Goal: Download file/media

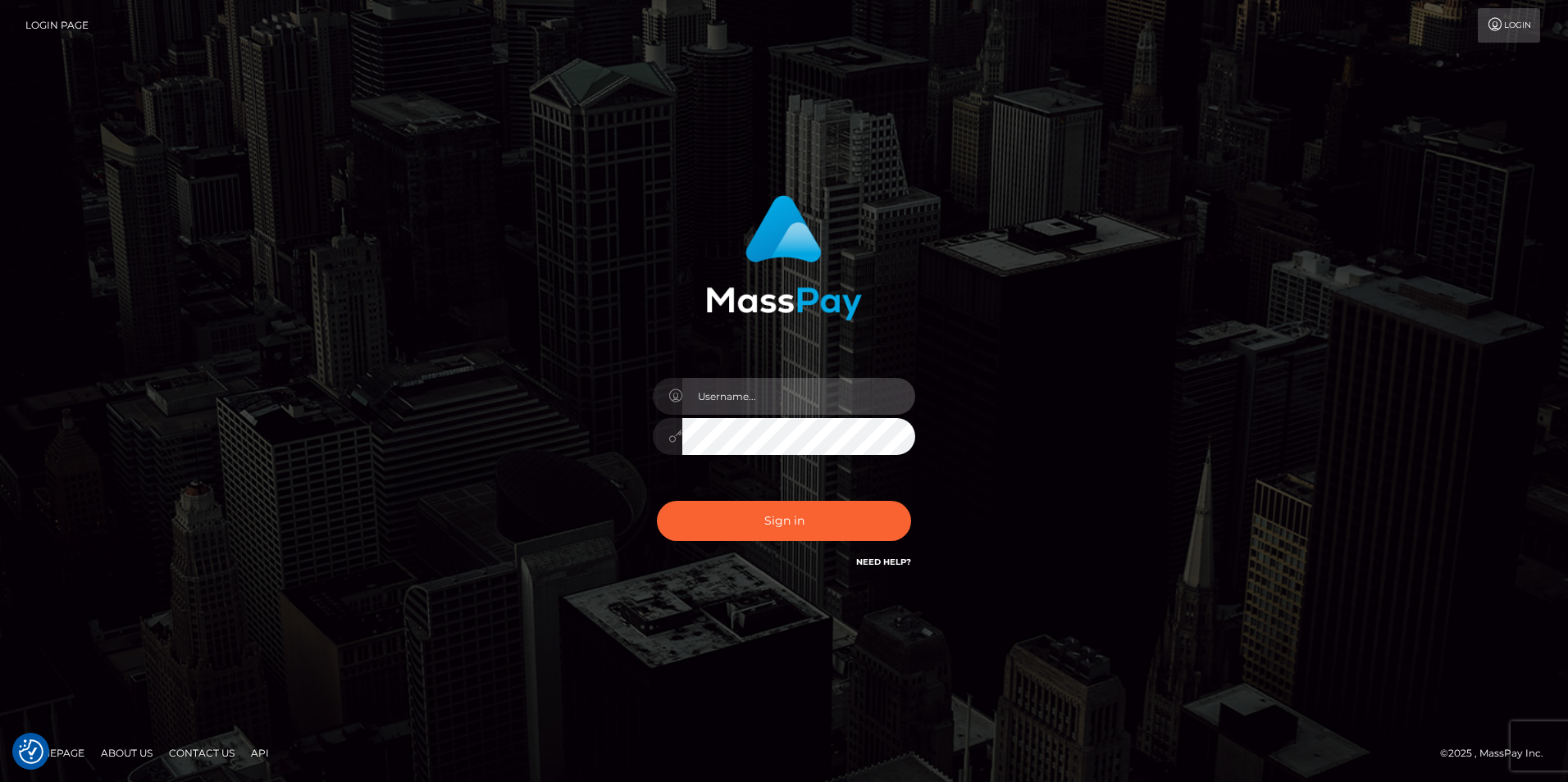
type input "Simone Hayward"
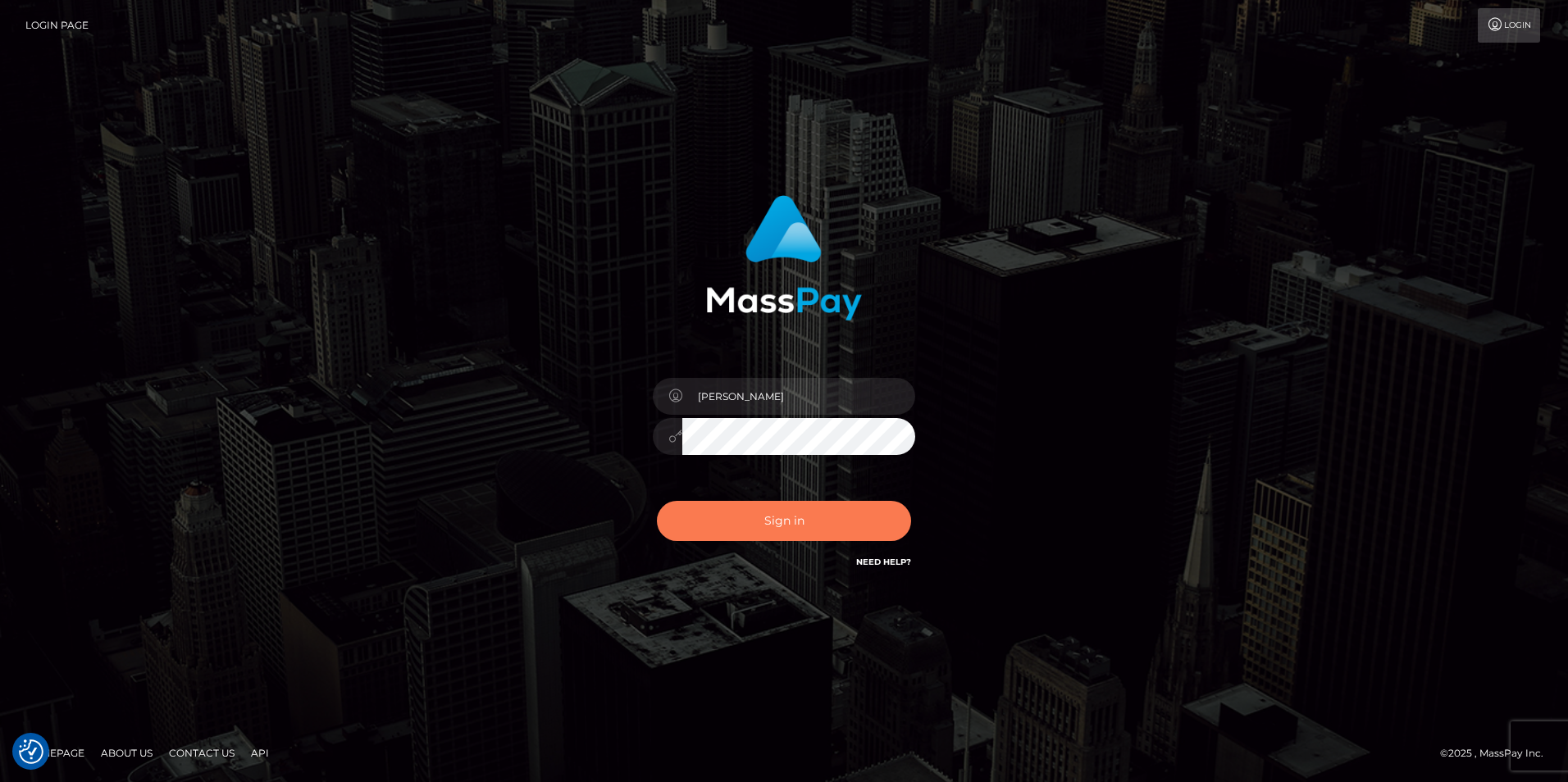
click at [834, 517] on button "Sign in" at bounding box center [784, 521] width 254 height 41
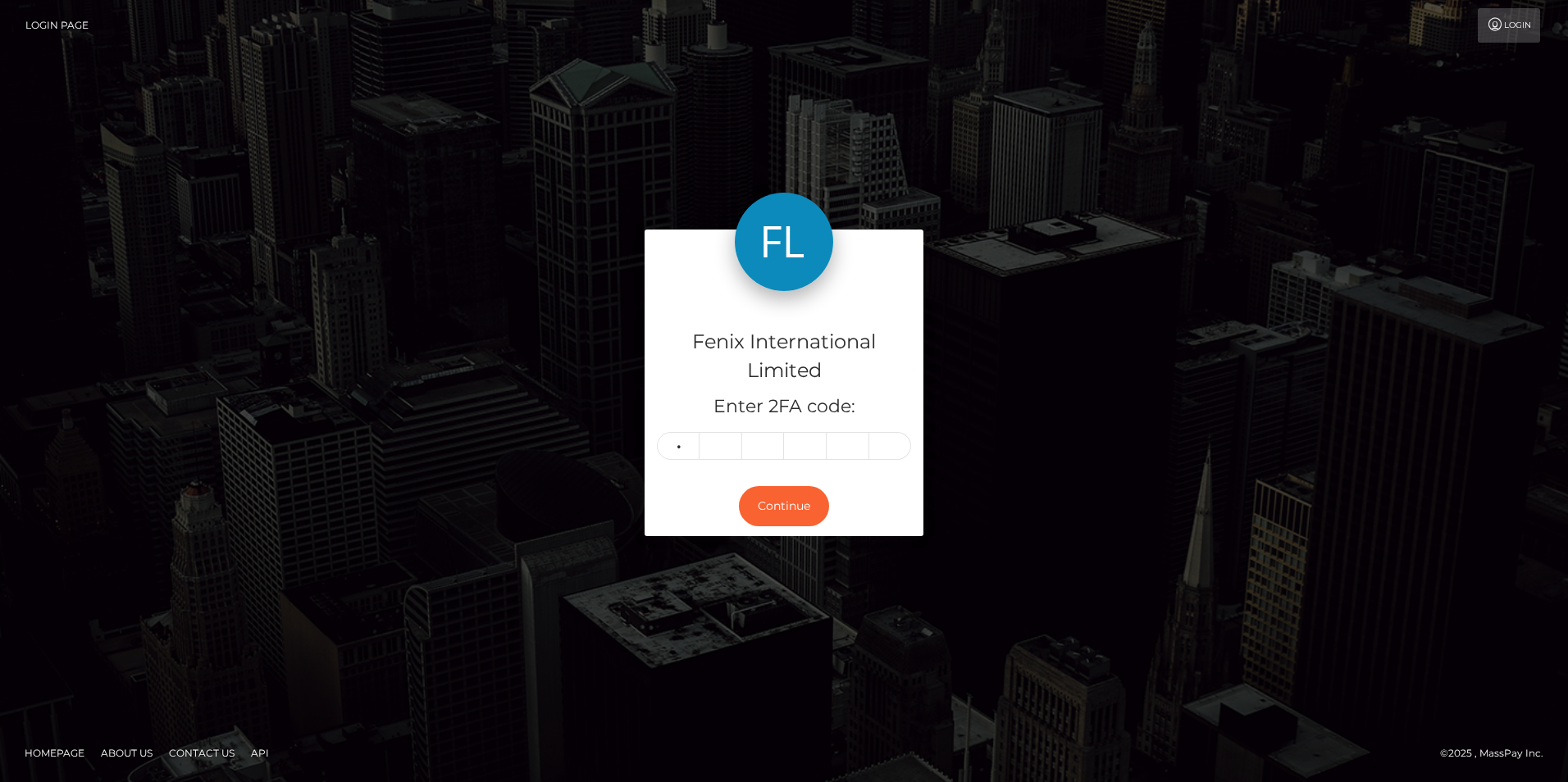
type input "9"
type input "5"
type input "1"
type input "7"
type input "9"
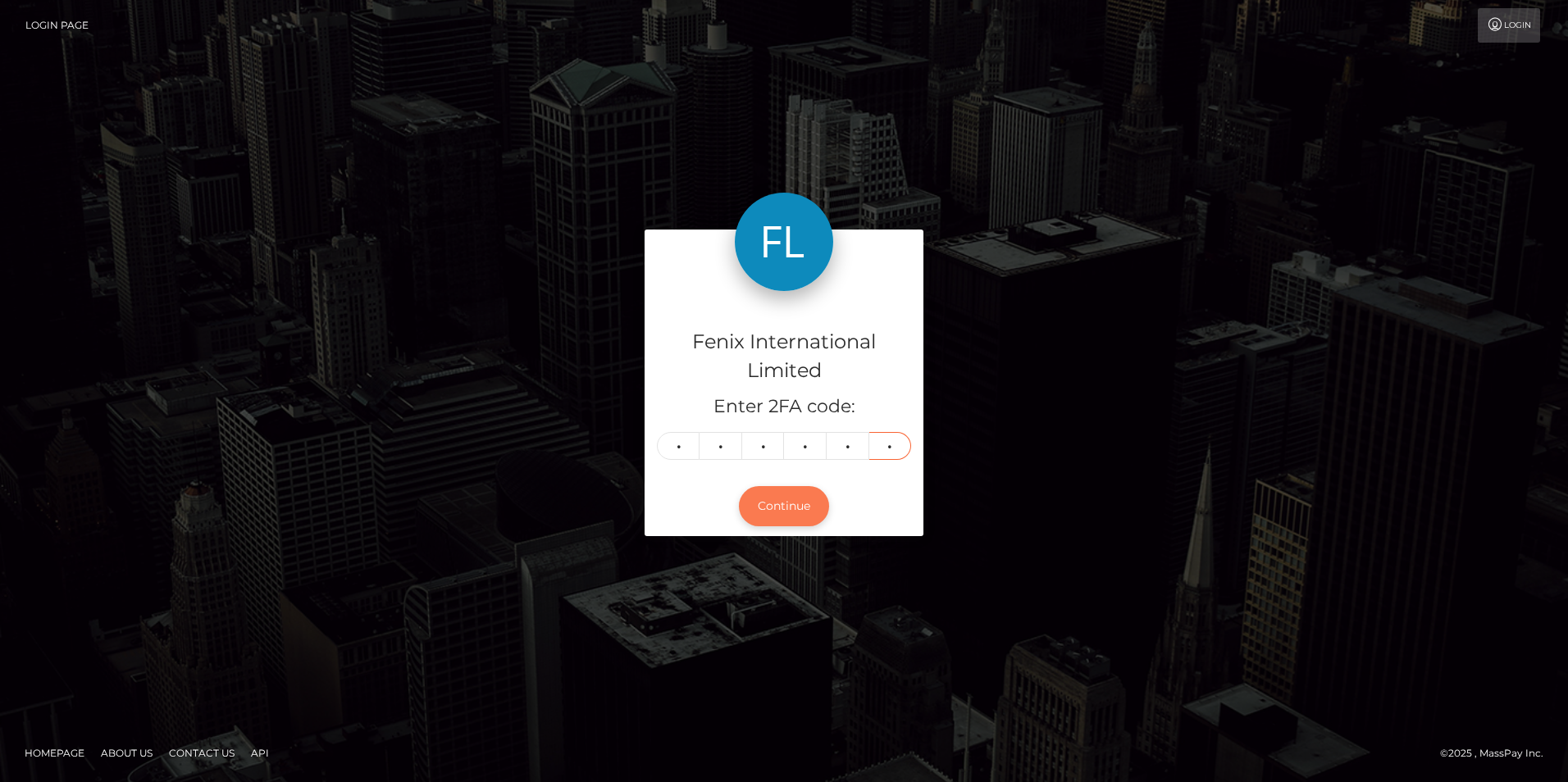
type input "8"
click at [786, 516] on button "Continue" at bounding box center [784, 507] width 90 height 41
type input "4"
type input "9"
type input "7"
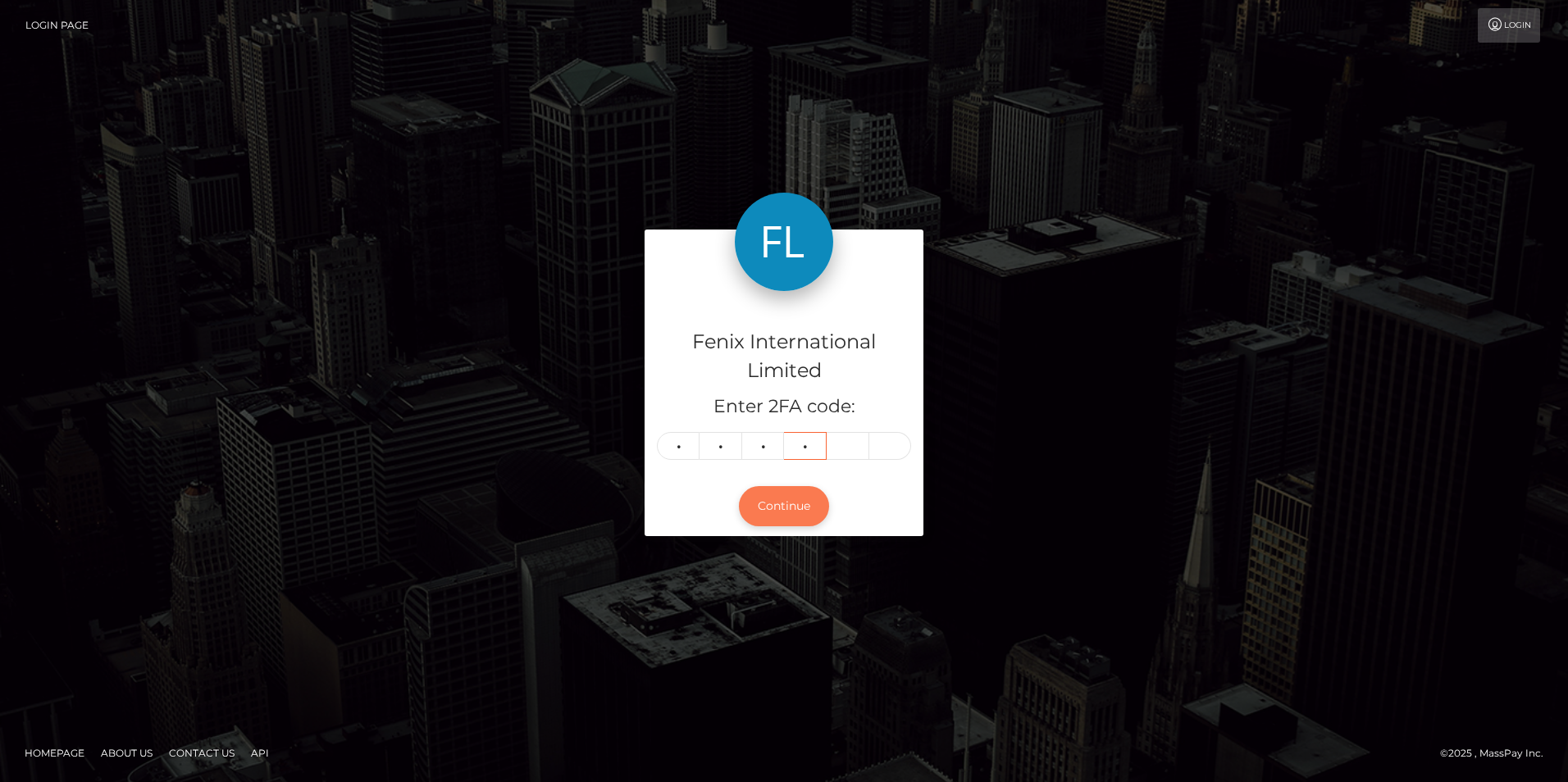
type input "4"
type input "3"
click at [798, 515] on button "Continue" at bounding box center [784, 507] width 90 height 41
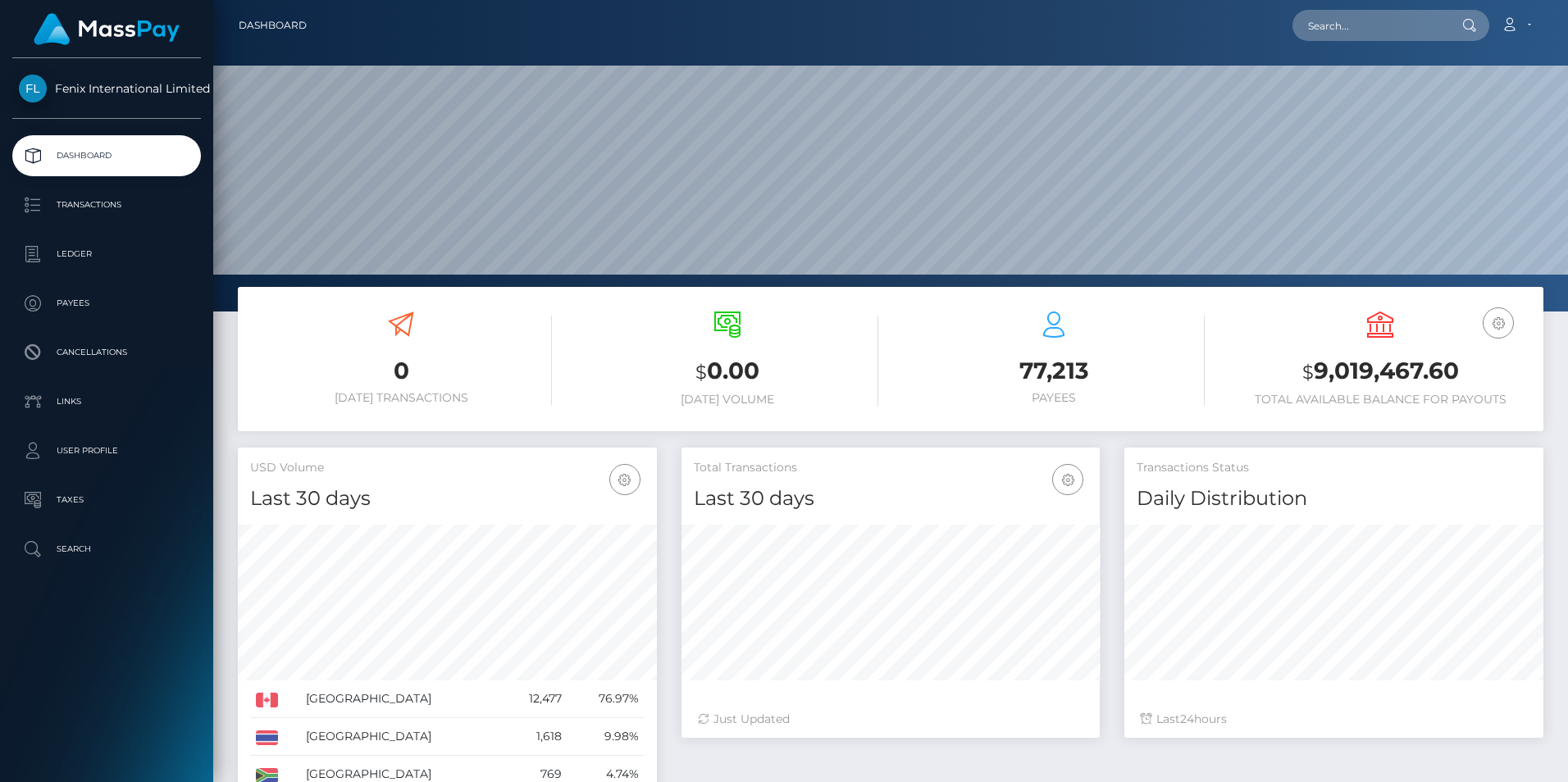
scroll to position [291, 418]
drag, startPoint x: 74, startPoint y: 263, endPoint x: 176, endPoint y: 273, distance: 102.5
click at [74, 263] on p "Ledger" at bounding box center [106, 254] width 176 height 25
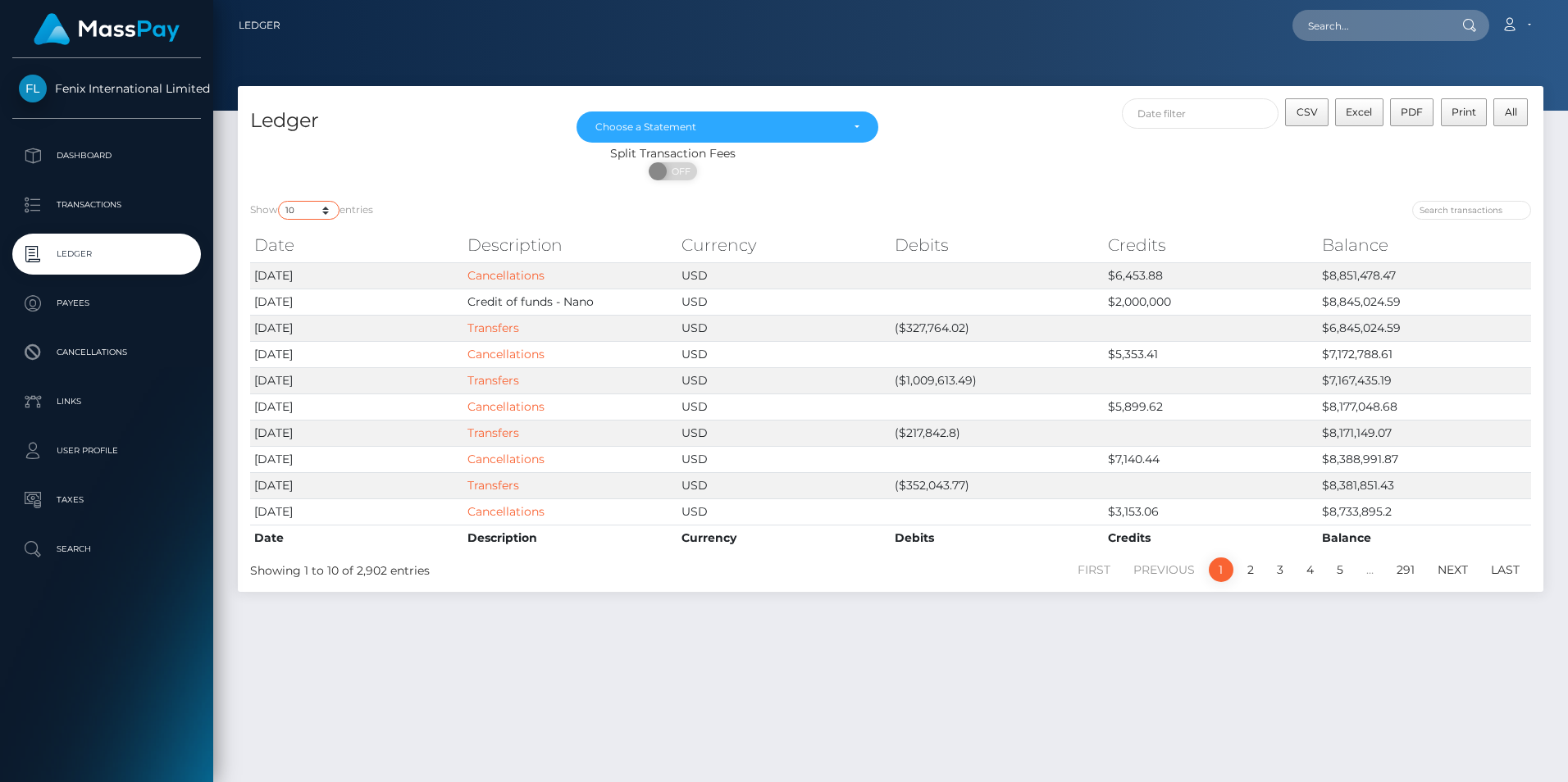
click at [311, 209] on select "10 25 50 100 250" at bounding box center [309, 210] width 62 height 19
select select "50"
click at [280, 201] on select "10 25 50 100 250" at bounding box center [309, 210] width 62 height 19
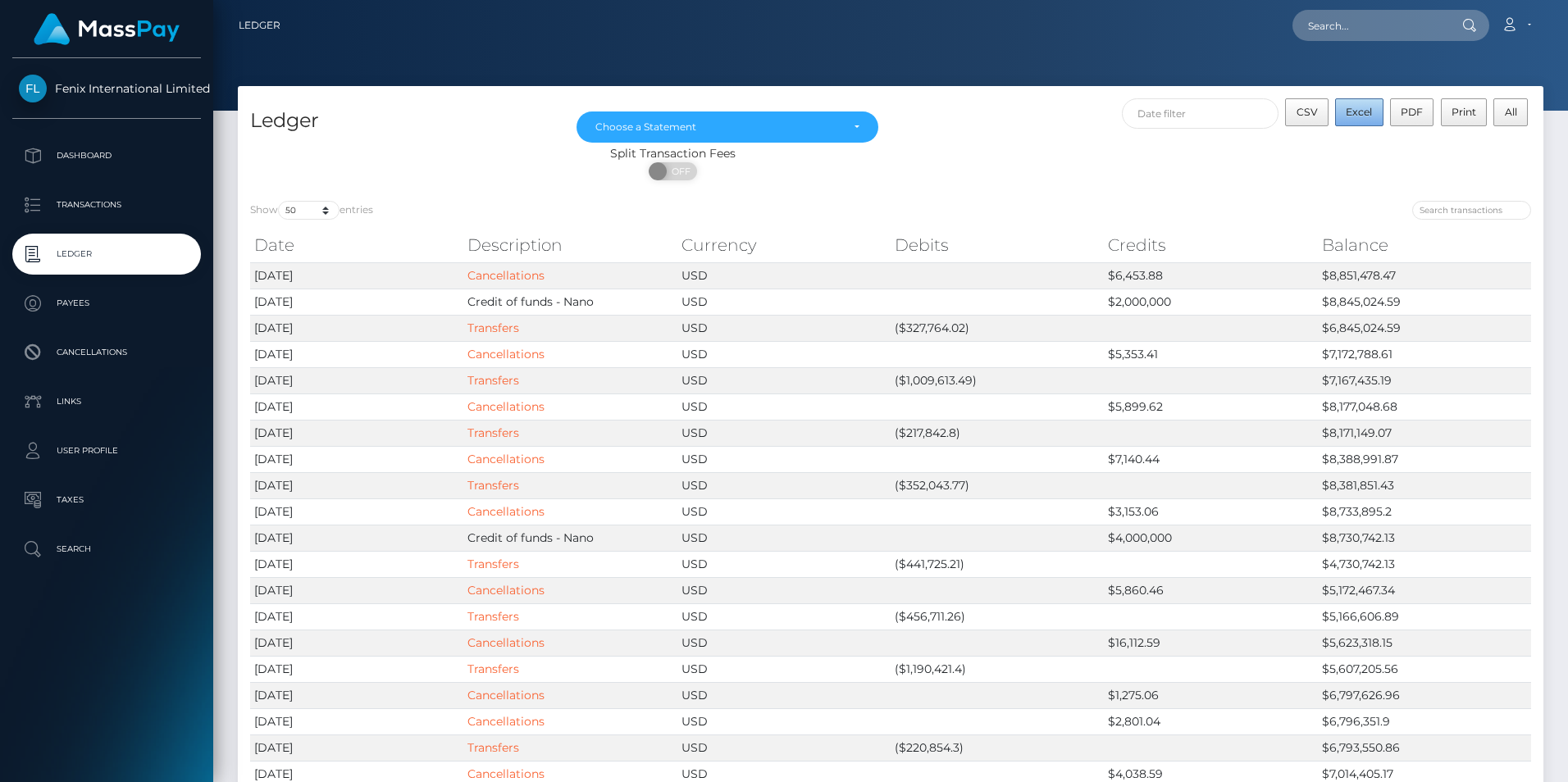
click at [1355, 111] on span "Excel" at bounding box center [1359, 112] width 26 height 12
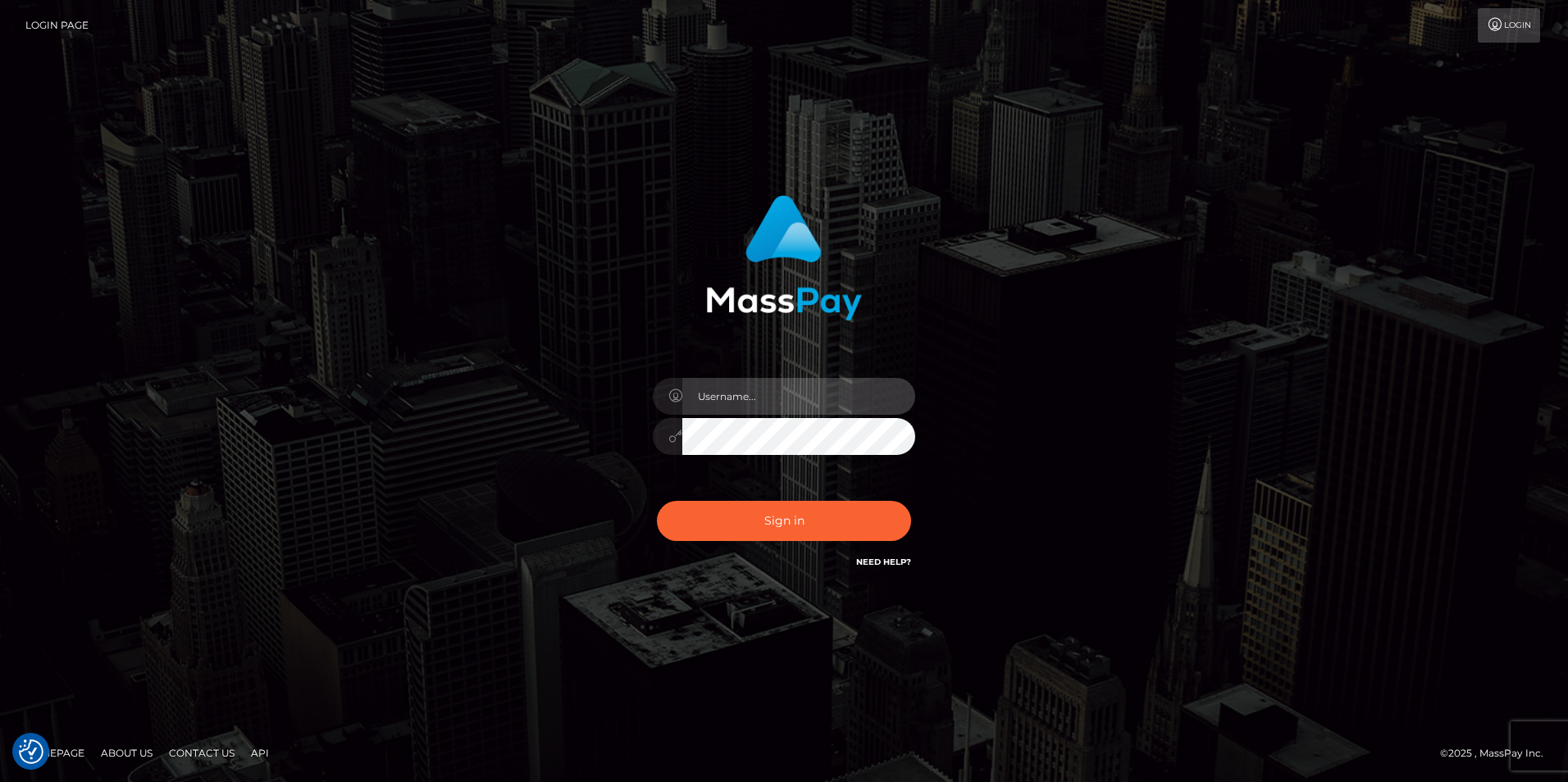
type input "Simone Hayward"
drag, startPoint x: 1135, startPoint y: 342, endPoint x: 1157, endPoint y: 342, distance: 22.0
click at [1135, 342] on div "Simone Hayward Sign in" at bounding box center [784, 391] width 935 height 417
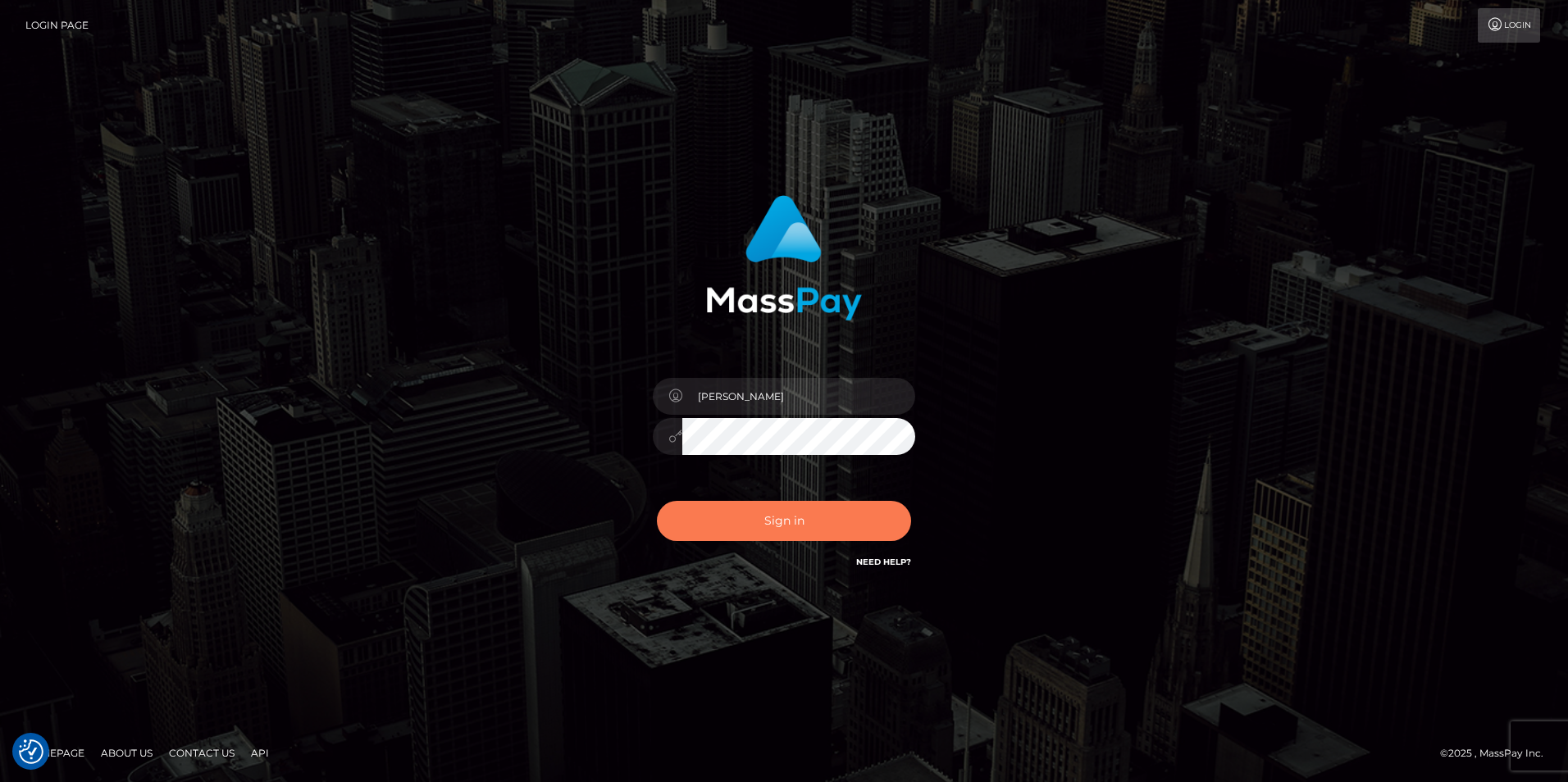
drag, startPoint x: 843, startPoint y: 529, endPoint x: 866, endPoint y: 529, distance: 23.0
click at [843, 529] on button "Sign in" at bounding box center [784, 521] width 254 height 41
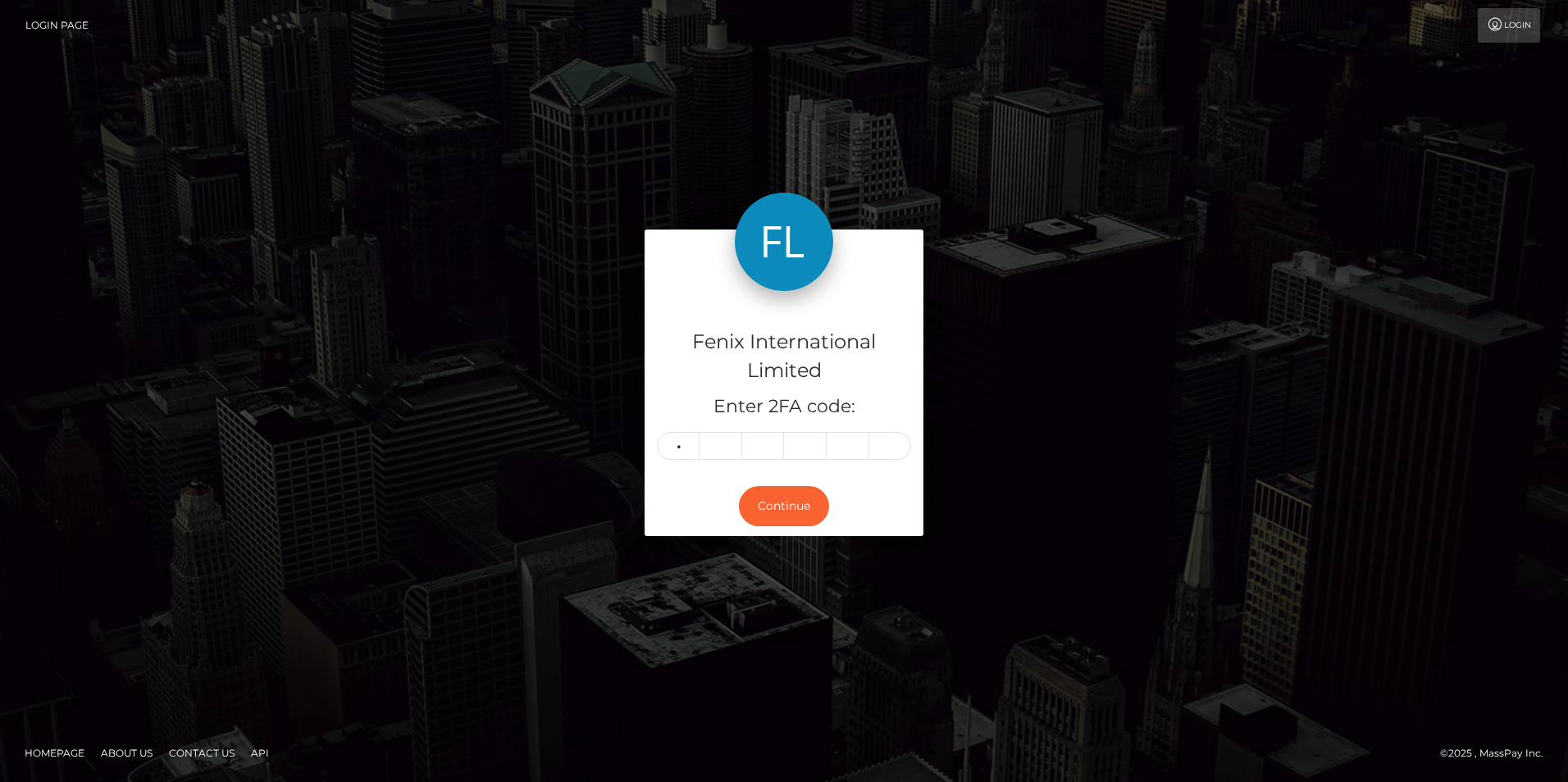
type input "9"
type input "1"
type input "6"
type input "0"
type input "2"
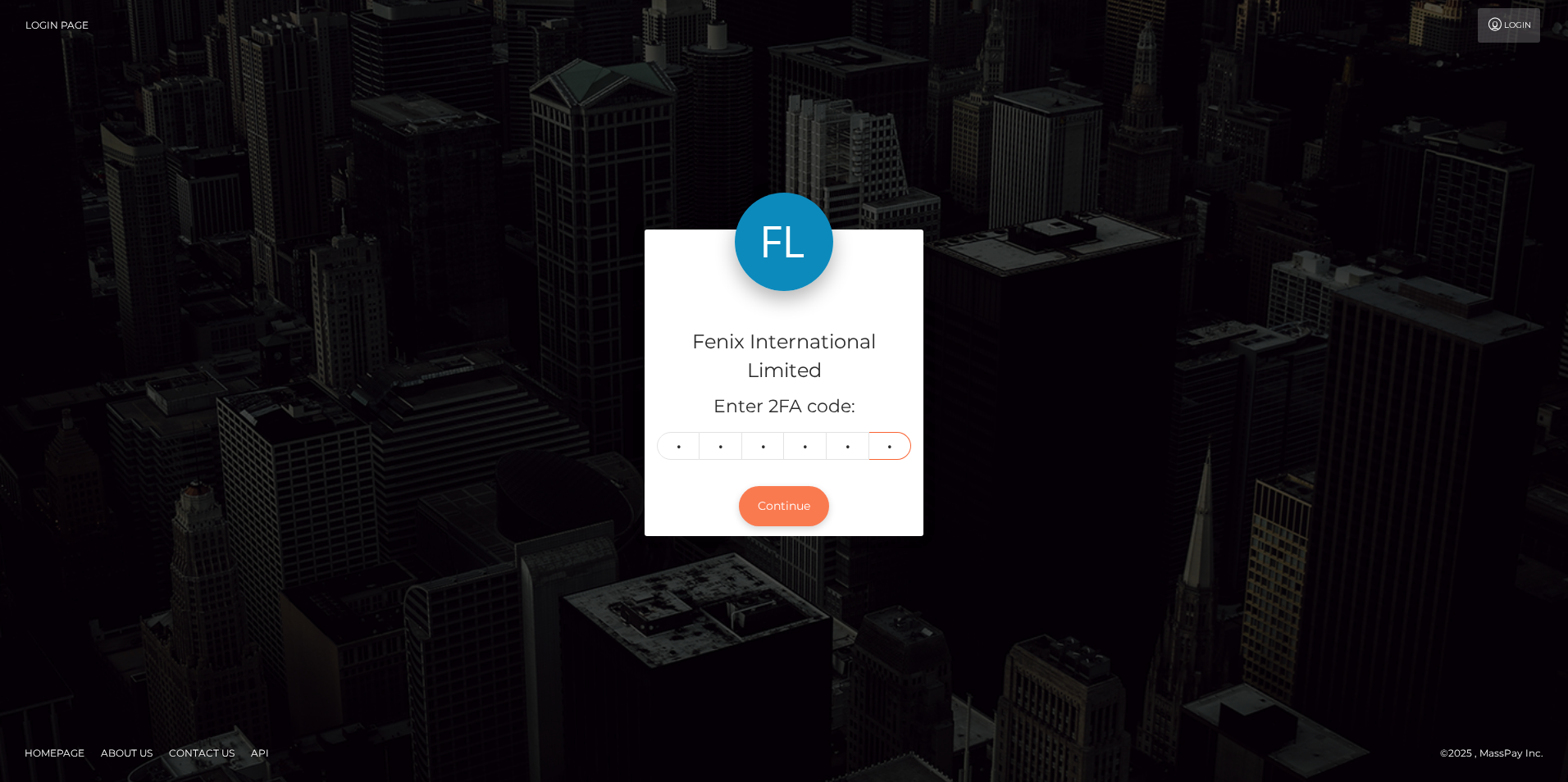
type input "1"
drag, startPoint x: 757, startPoint y: 500, endPoint x: 812, endPoint y: 506, distance: 55.3
click at [758, 500] on button "Continue" at bounding box center [784, 507] width 90 height 41
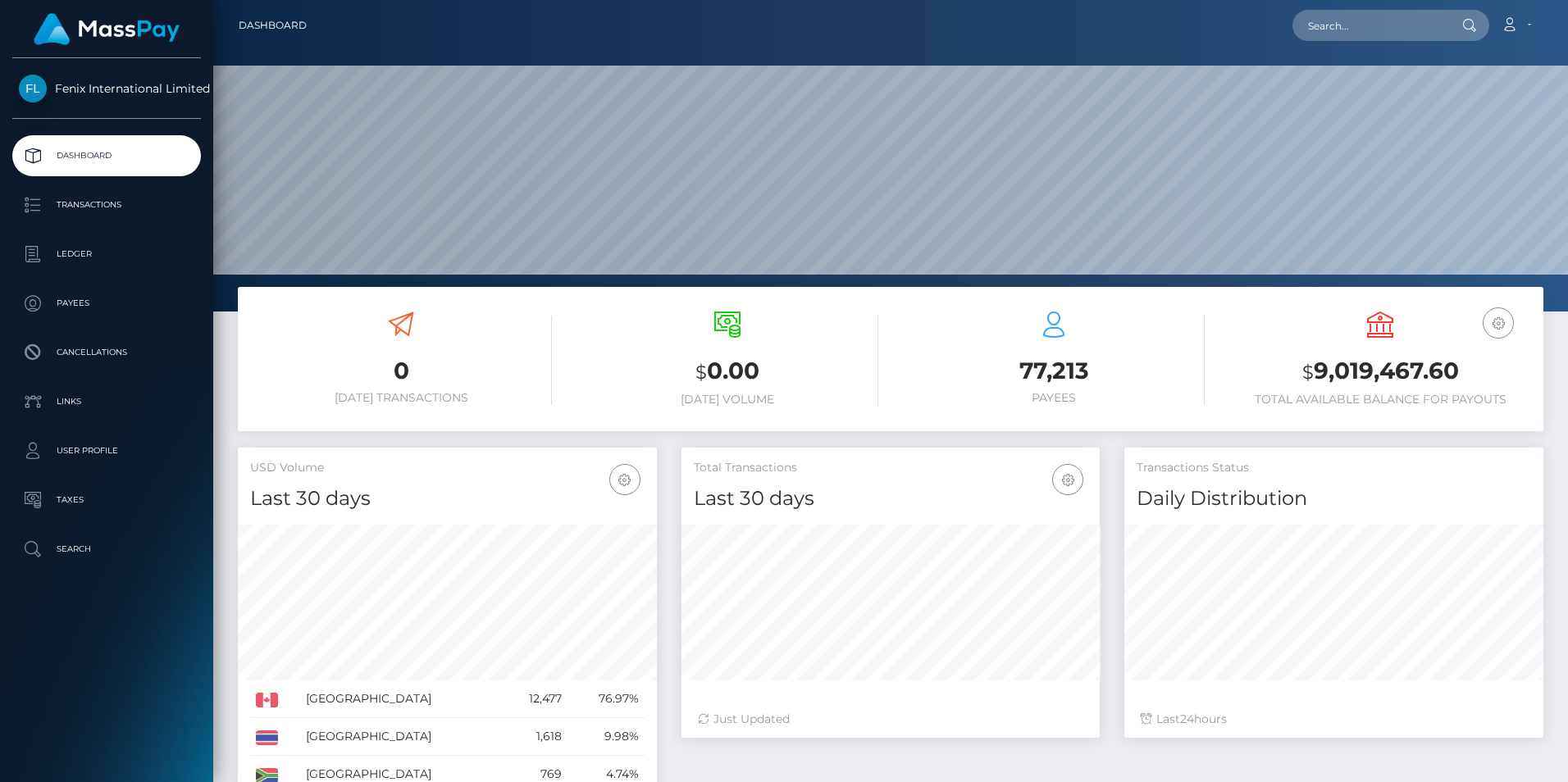
scroll to position [291, 418]
click at [80, 252] on p "Ledger" at bounding box center [106, 254] width 176 height 25
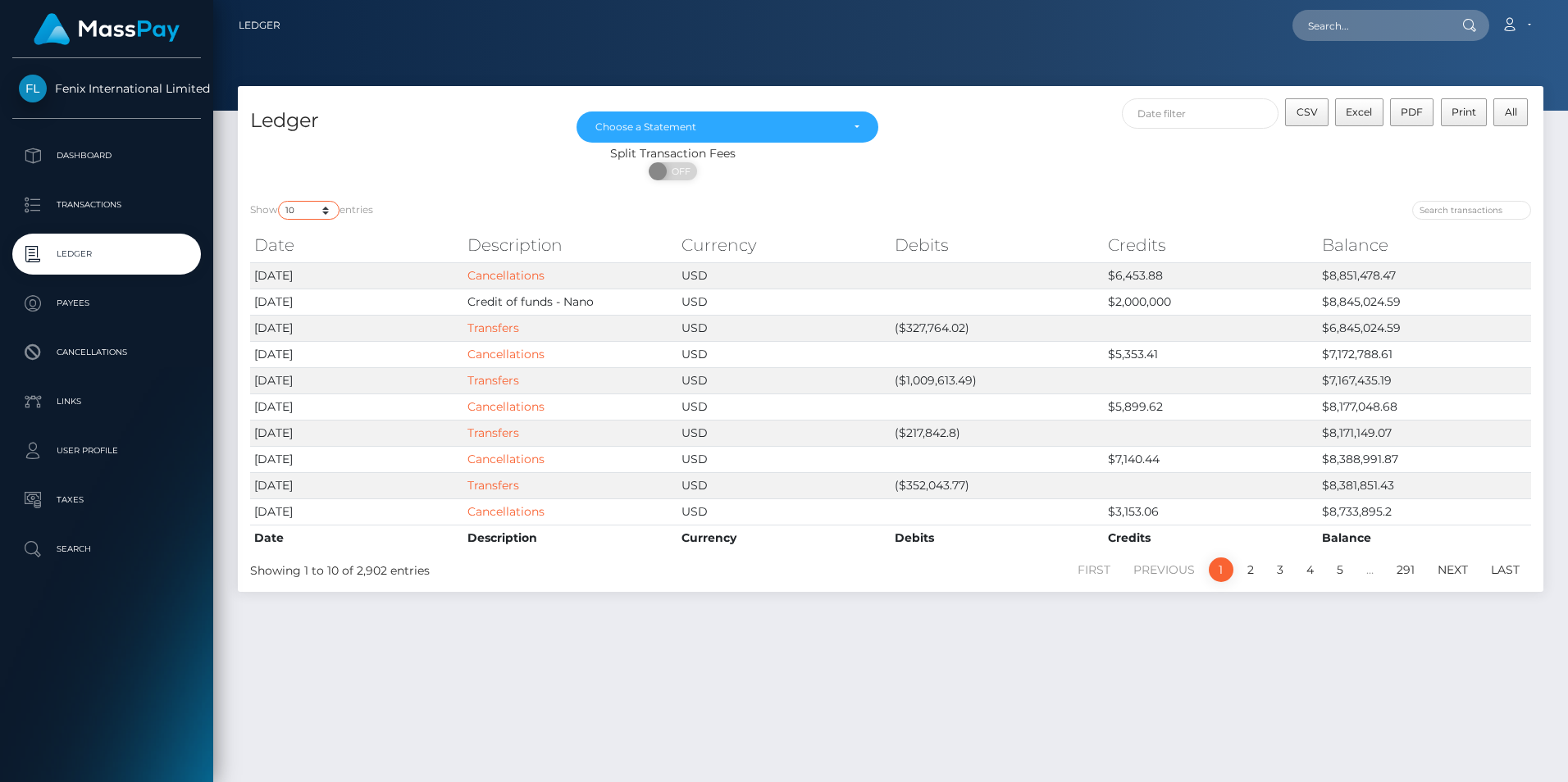
click at [319, 213] on select "10 25 50 100 250" at bounding box center [309, 210] width 62 height 19
select select "50"
click at [280, 201] on select "10 25 50 100 250" at bounding box center [309, 210] width 62 height 19
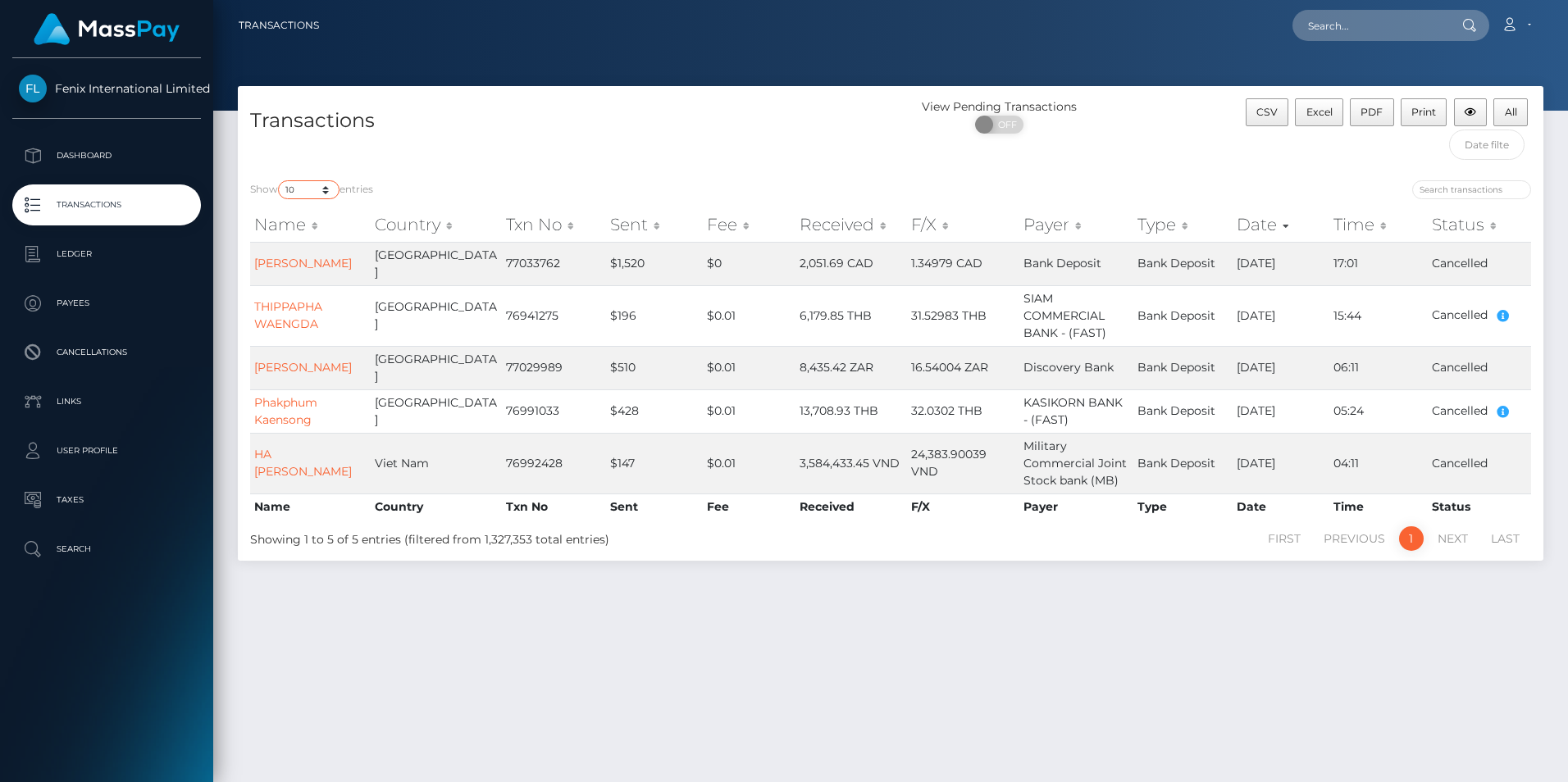
drag, startPoint x: 306, startPoint y: 192, endPoint x: 331, endPoint y: 198, distance: 25.7
click at [306, 192] on select "10 25 50 100 250 500 1,000 3,500" at bounding box center [309, 189] width 62 height 19
select select "3500"
click at [280, 180] on select "10 25 50 100 250 500 1,000 3,500" at bounding box center [309, 189] width 62 height 19
click at [1330, 112] on span "Excel" at bounding box center [1320, 112] width 26 height 12
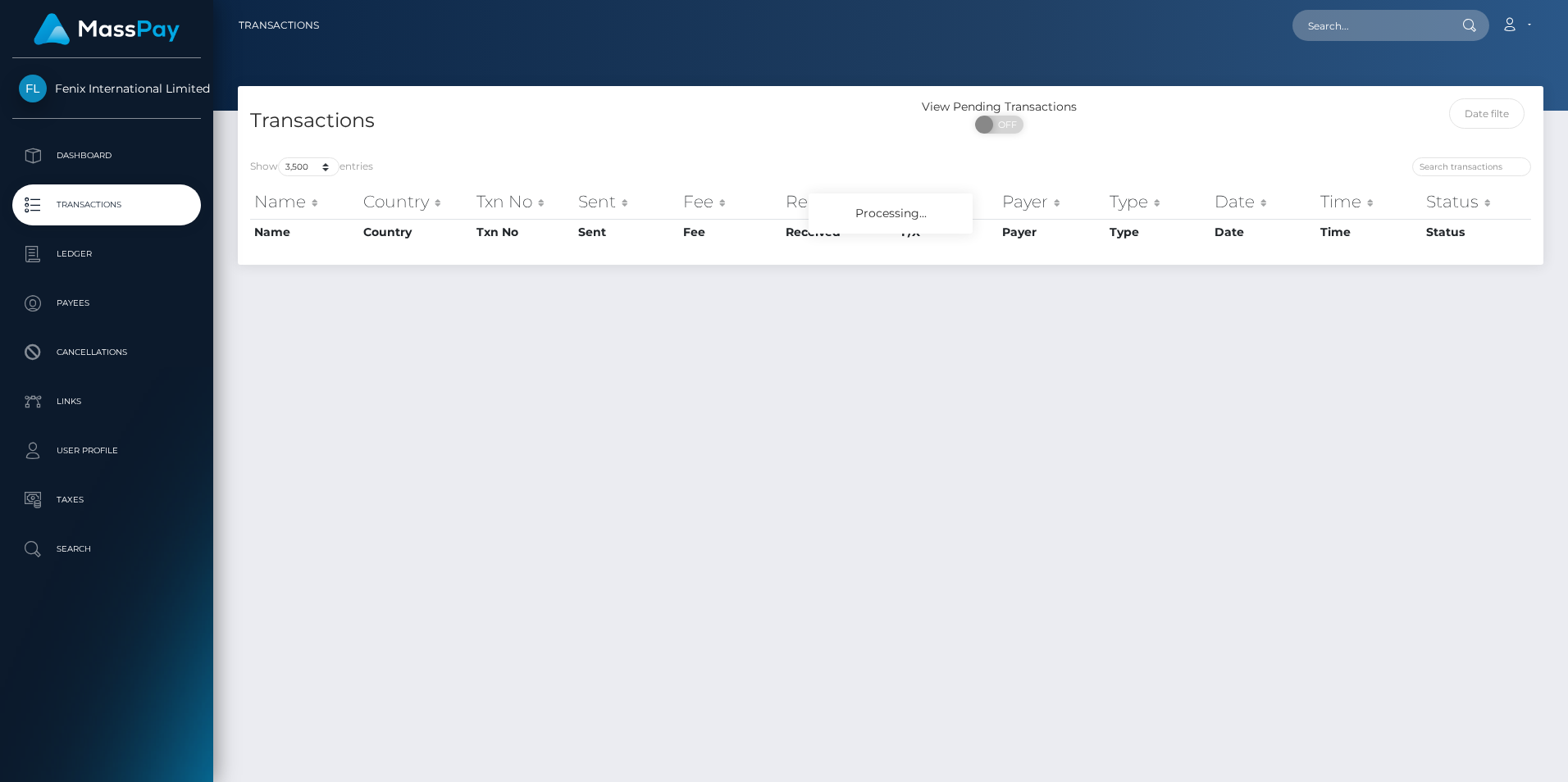
select select "3500"
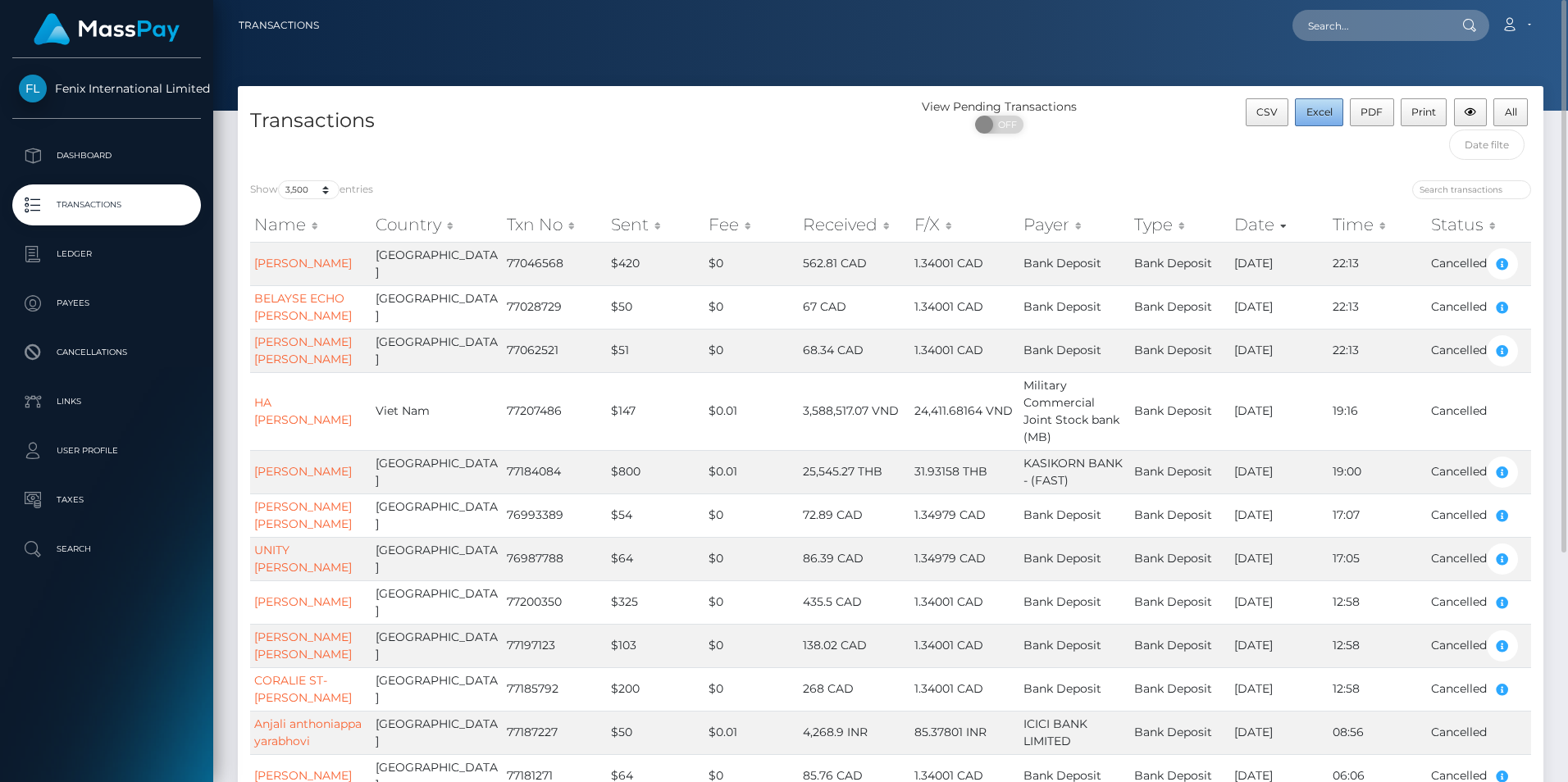
click at [1318, 114] on span "Excel" at bounding box center [1320, 112] width 26 height 12
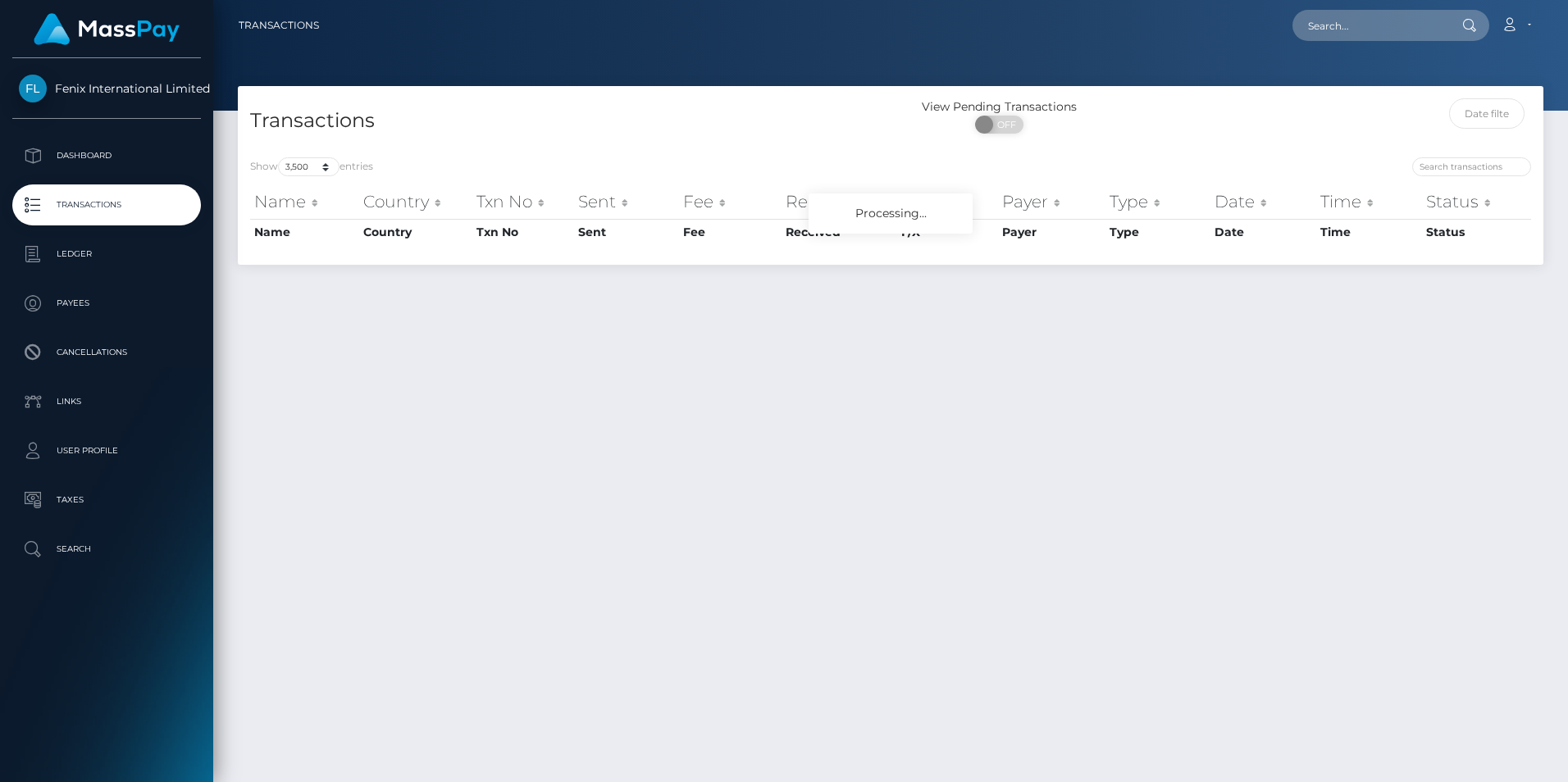
select select "3500"
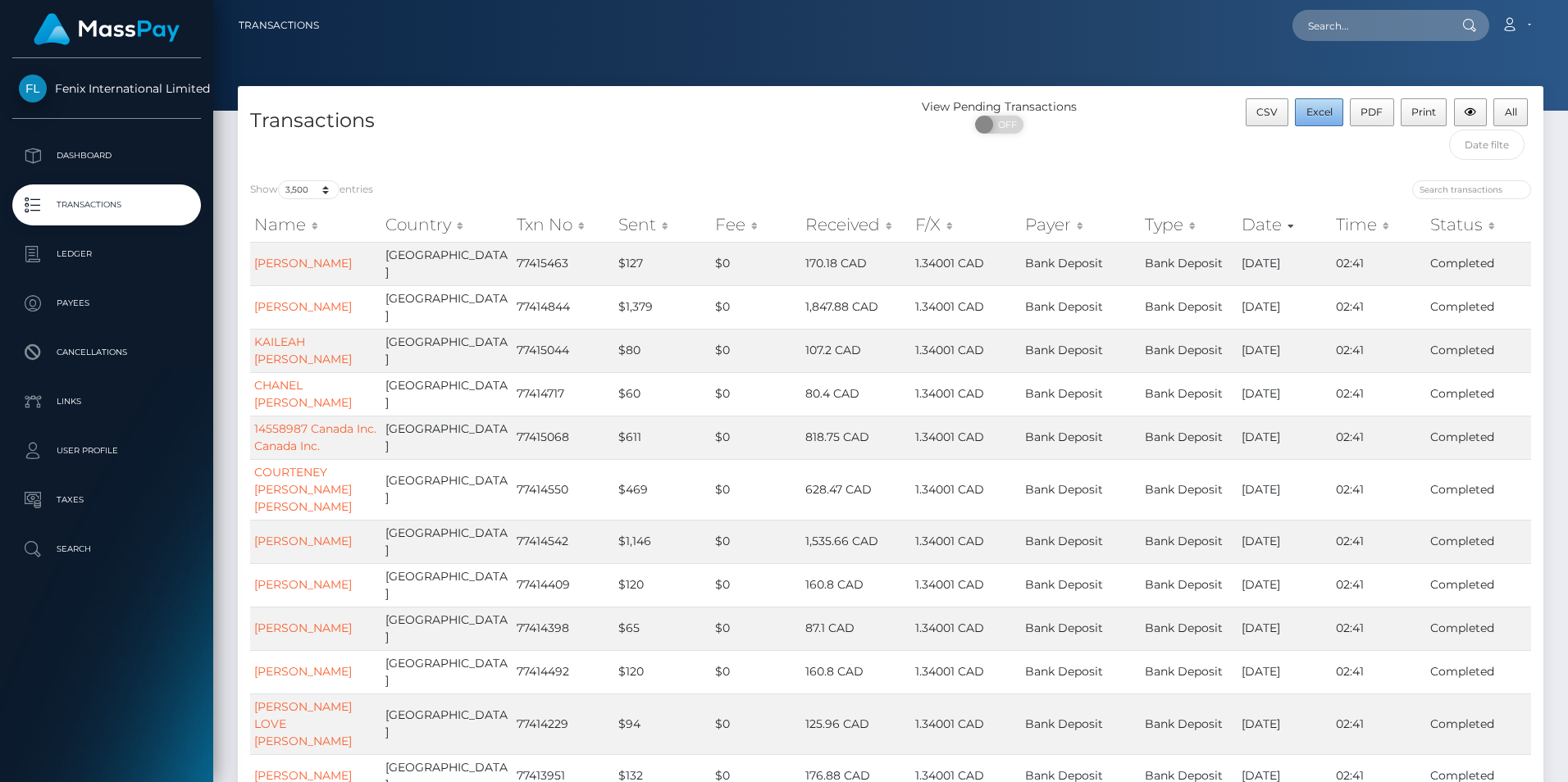
click at [1319, 109] on span "Excel" at bounding box center [1320, 112] width 26 height 12
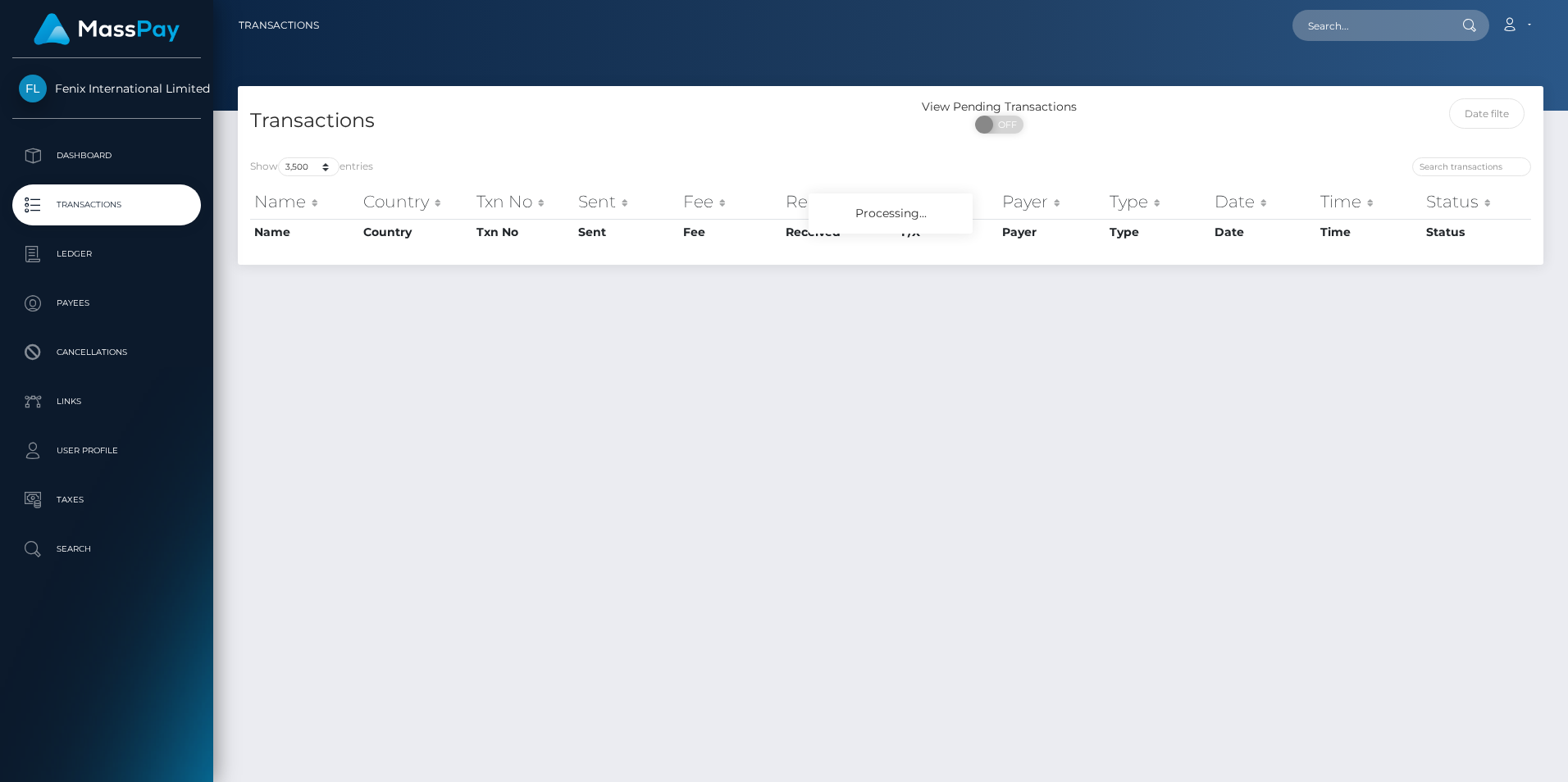
select select "3500"
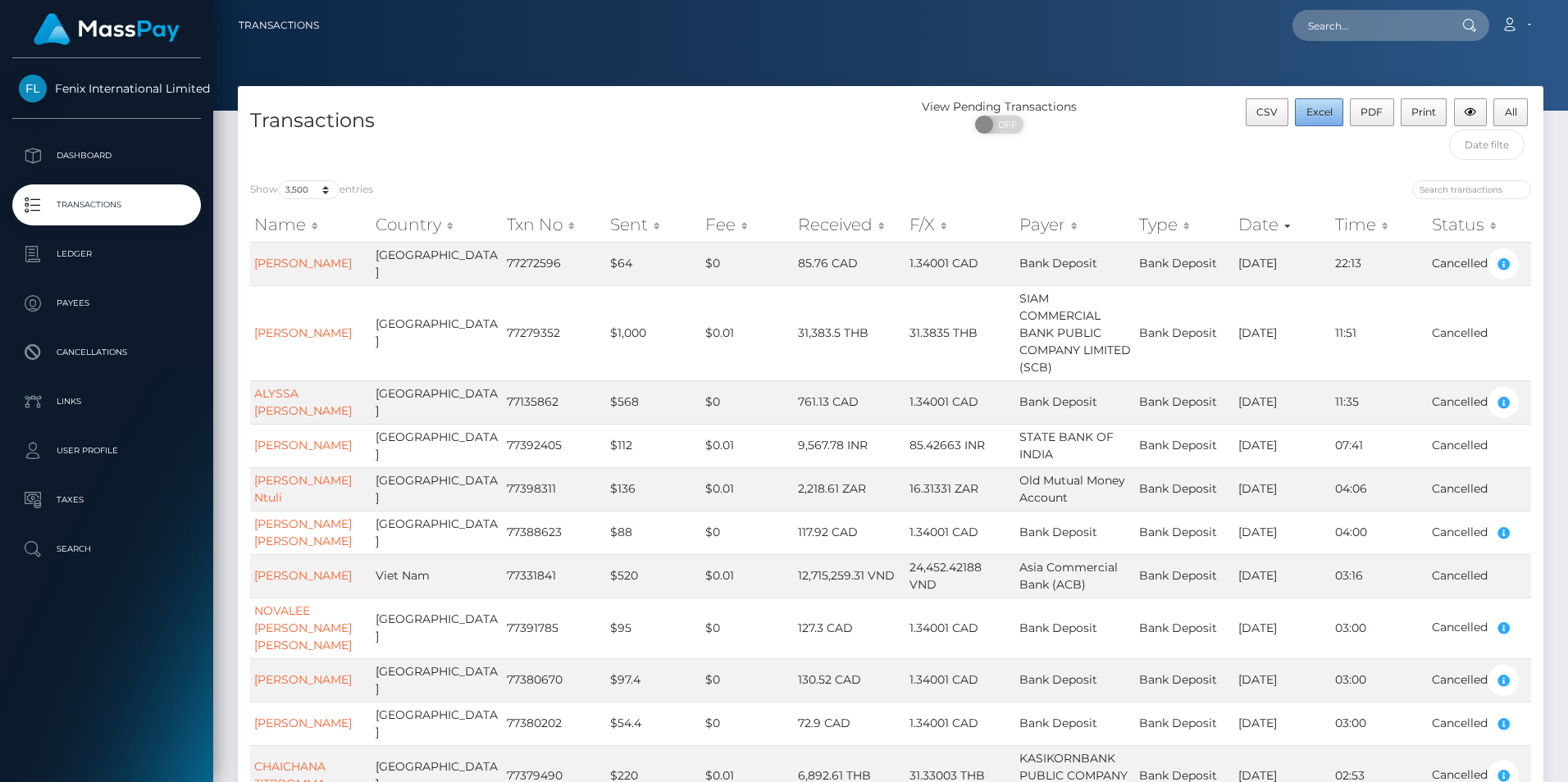
click at [1312, 113] on span "Excel" at bounding box center [1320, 112] width 26 height 12
